Goal: Find specific page/section: Find specific page/section

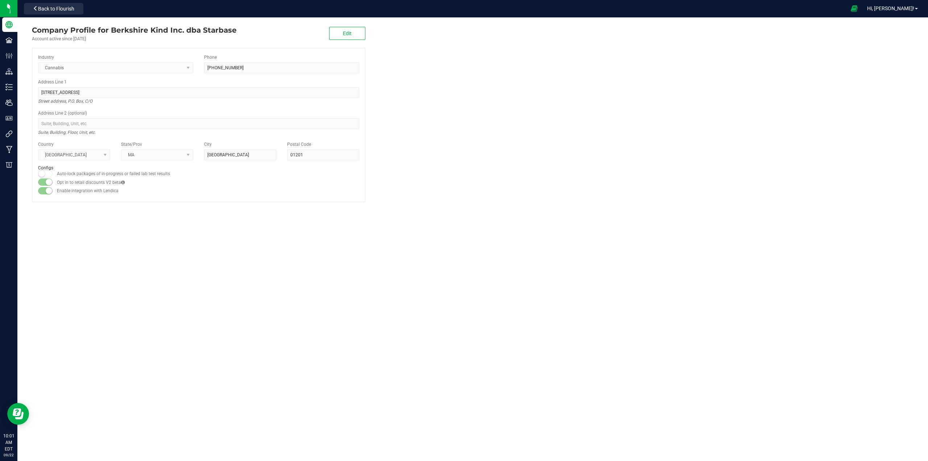
click at [42, 268] on div "Company Profile for Berkshire Kind Inc. dba Starbase Account active since [DATE…" at bounding box center [472, 239] width 911 height 444
click at [189, 247] on div "Company Profile for Berkshire Kind Inc. dba Starbase Account active since [DATE…" at bounding box center [472, 239] width 911 height 444
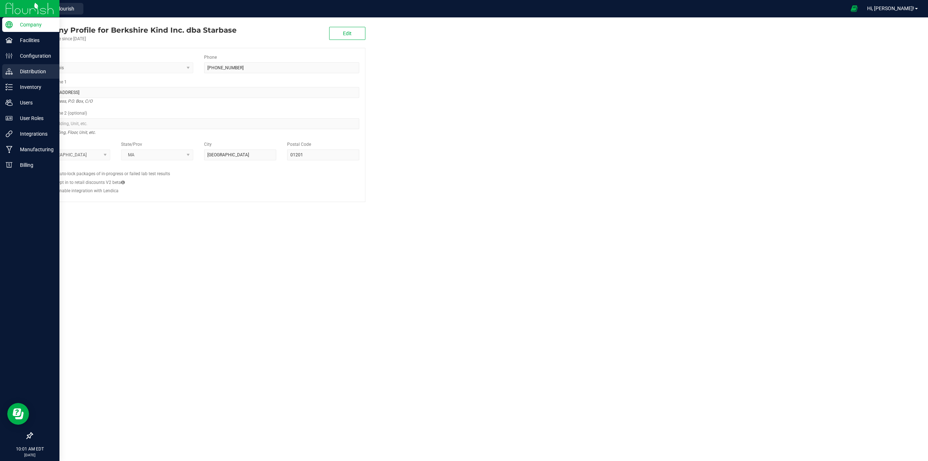
click at [26, 71] on p "Distribution" at bounding box center [35, 71] width 44 height 9
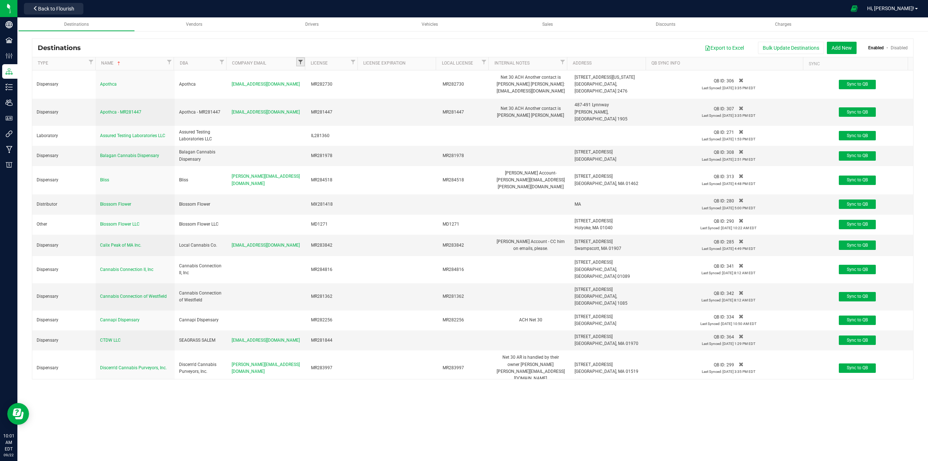
click at [302, 61] on span "Filter" at bounding box center [301, 62] width 6 height 6
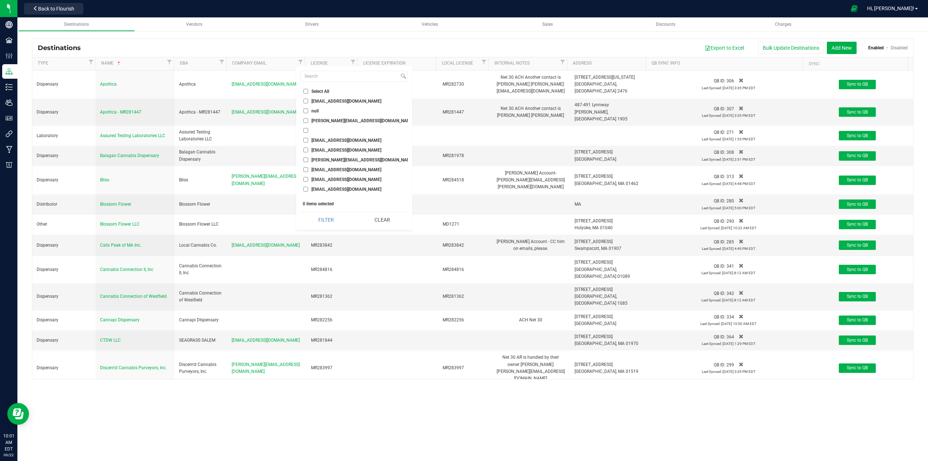
click at [306, 131] on input "checkbox" at bounding box center [306, 130] width 5 height 5
click at [325, 224] on button "Filter" at bounding box center [326, 220] width 51 height 16
checkbox input "true"
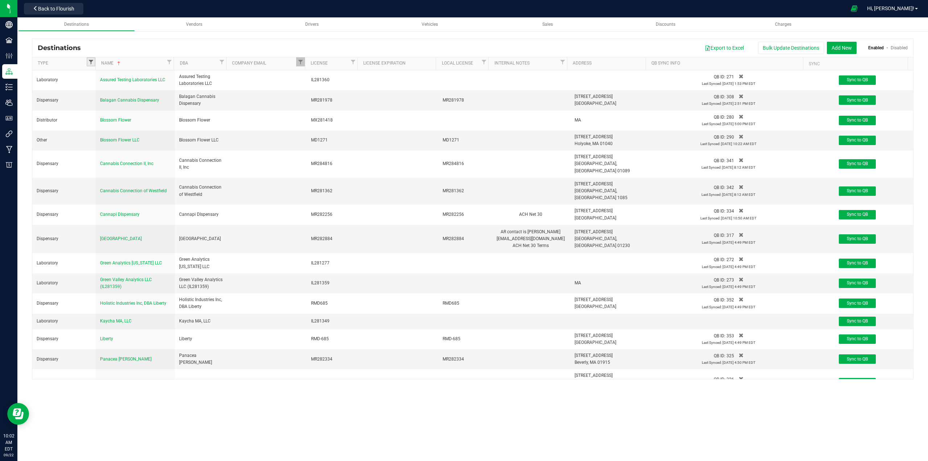
click at [91, 59] on span "Filter" at bounding box center [91, 62] width 6 height 6
click at [95, 101] on input "Dispensary" at bounding box center [96, 101] width 5 height 5
click at [114, 168] on button "Filter" at bounding box center [108, 168] width 35 height 16
checkbox input "true"
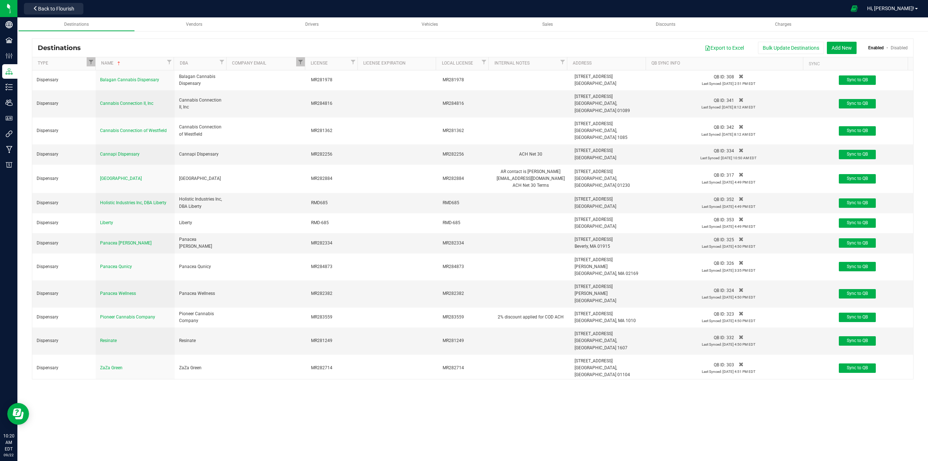
click at [356, 429] on div "Destinations Vendors Drivers Vehicles Sales Discounts Charges Destinations Expo…" at bounding box center [472, 239] width 911 height 444
